Goal: Task Accomplishment & Management: Manage account settings

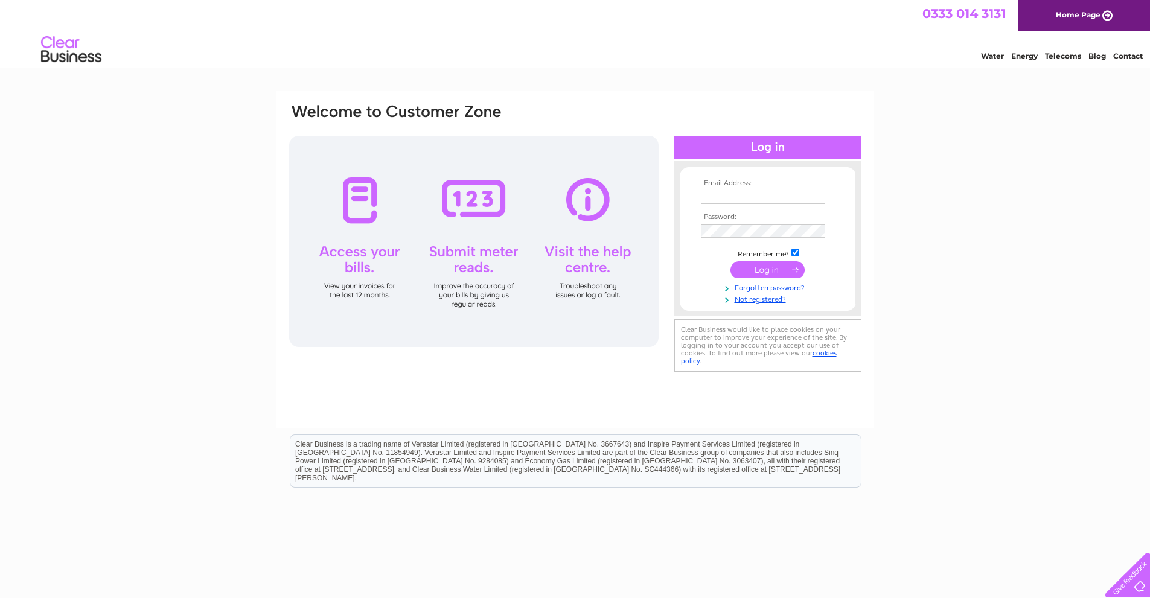
type input "ryan@twls.co.uk"
click at [766, 266] on input "submit" at bounding box center [767, 269] width 74 height 17
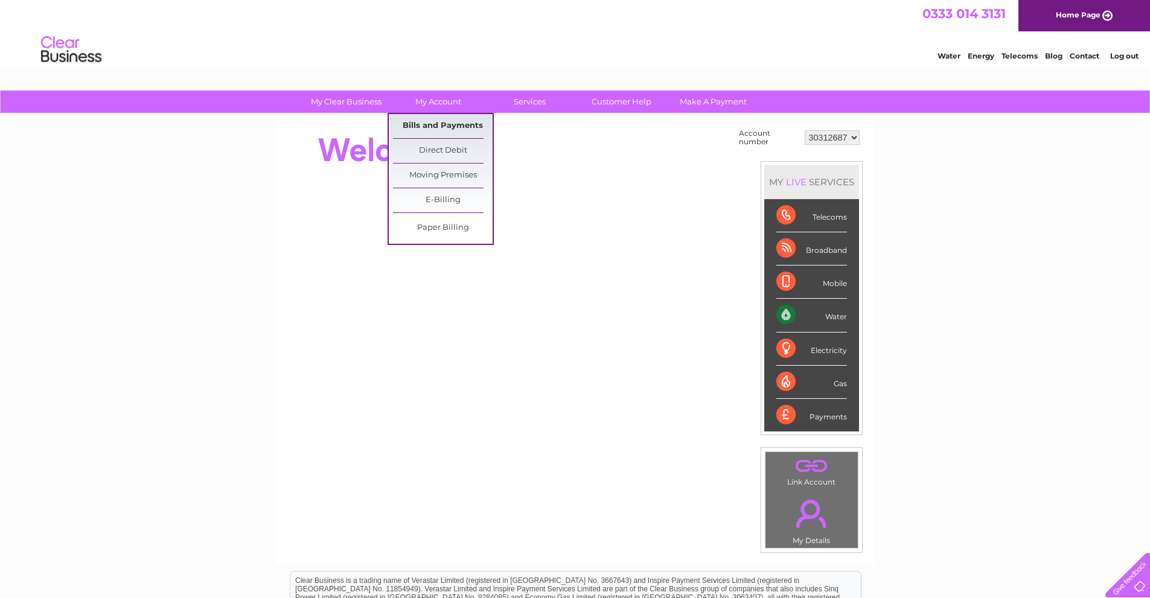
click at [434, 119] on link "Bills and Payments" at bounding box center [443, 126] width 100 height 24
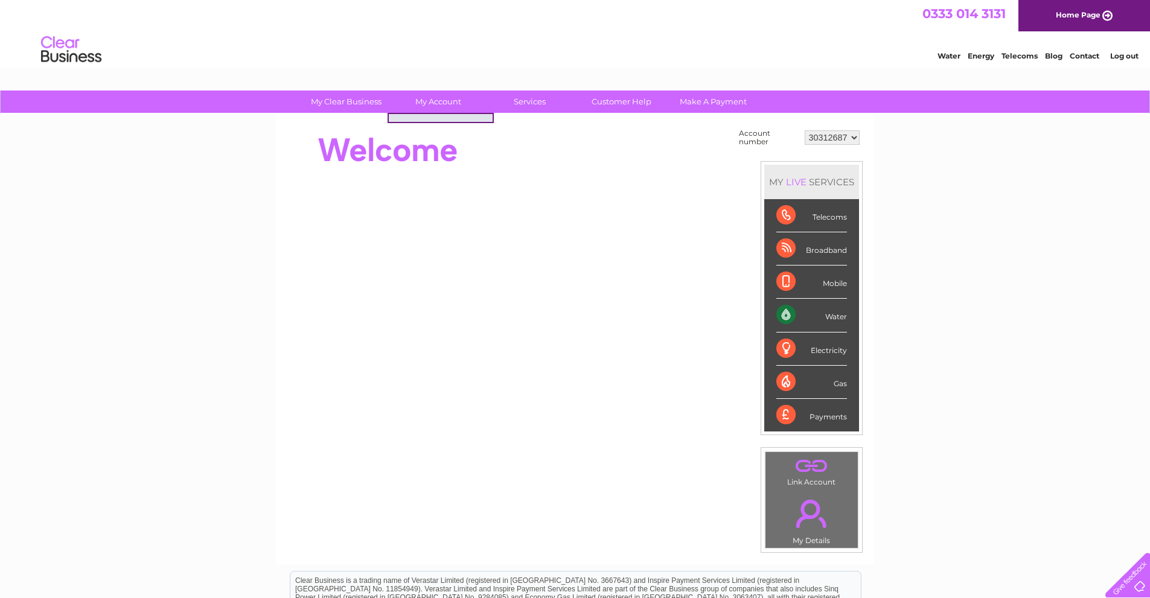
click at [447, 126] on link "Bills and Payments" at bounding box center [443, 126] width 100 height 24
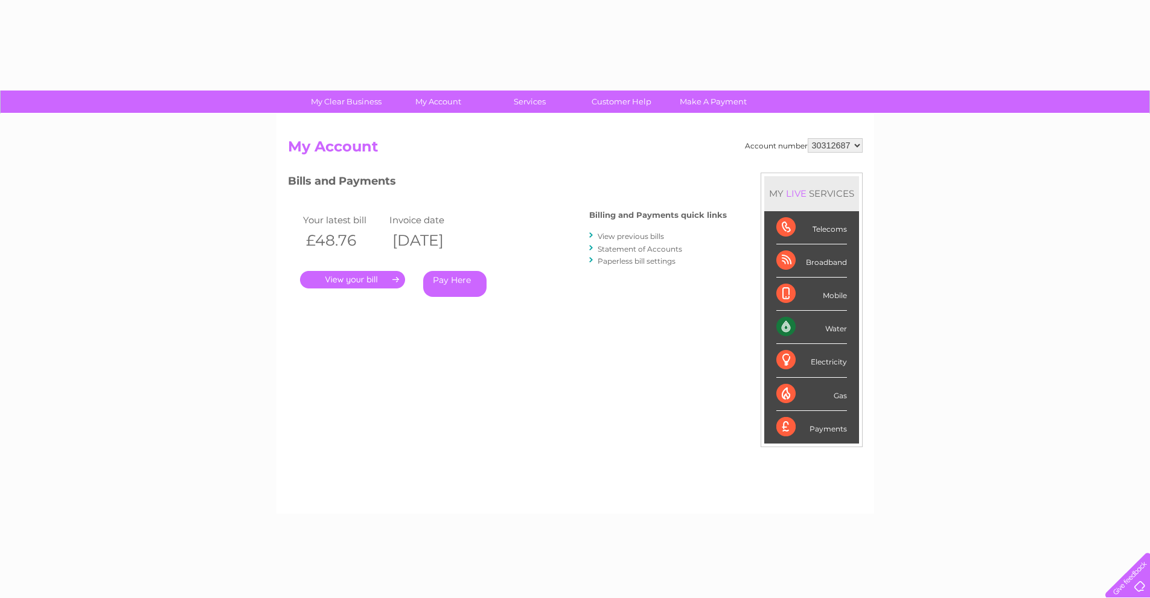
click at [358, 284] on link "." at bounding box center [352, 279] width 105 height 17
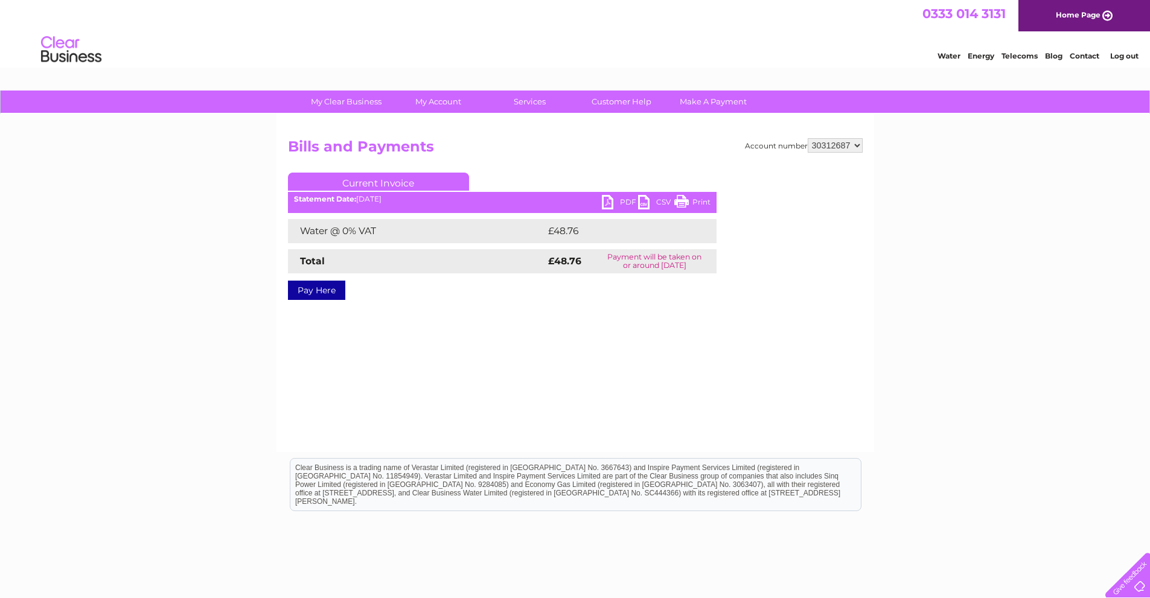
click at [620, 199] on link "PDF" at bounding box center [620, 203] width 36 height 17
